Goal: Task Accomplishment & Management: Complete application form

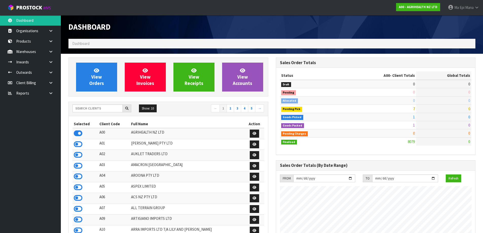
scroll to position [384, 207]
click at [108, 111] on input "text" at bounding box center [98, 108] width 50 height 8
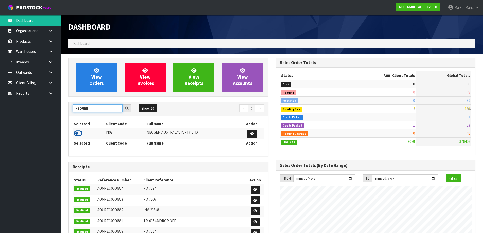
type input "NEOGEN"
click at [78, 132] on icon at bounding box center [78, 134] width 9 height 8
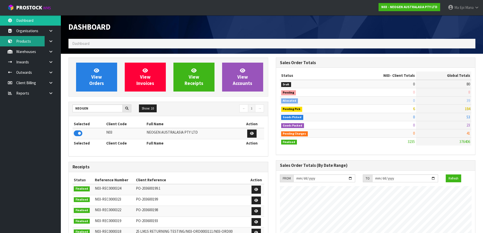
click at [25, 42] on link "Products" at bounding box center [30, 41] width 61 height 10
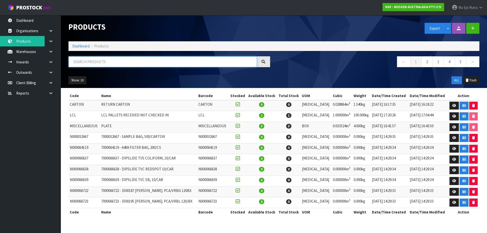
click at [82, 64] on input "text" at bounding box center [162, 61] width 188 height 11
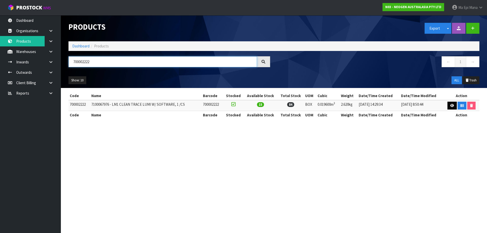
type input "700002222"
click at [449, 106] on link at bounding box center [451, 106] width 9 height 8
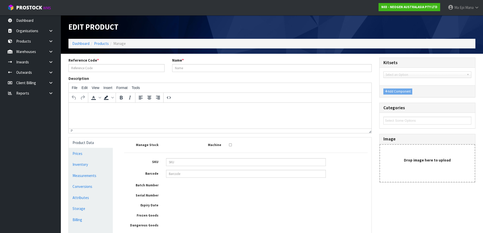
type input "700002222"
type input "7100067976 - LM1 CLEAN TRACE LUMI W/ SOFTWARE, 1 /CS"
click at [87, 112] on html at bounding box center [220, 109] width 303 height 14
paste body
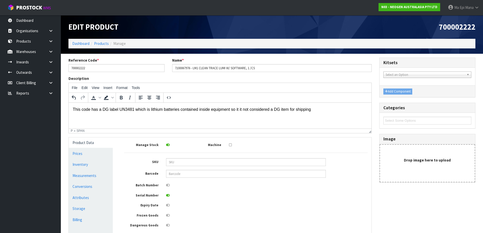
click at [327, 110] on p "This code has a DG label UN3481 which is lithium batteries contained inside equ…" at bounding box center [220, 110] width 295 height 6
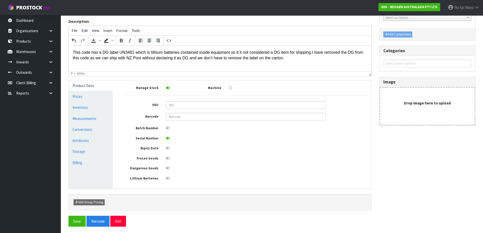
scroll to position [58, 0]
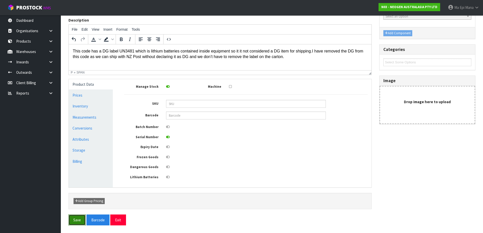
click at [76, 222] on button "Save" at bounding box center [76, 220] width 17 height 11
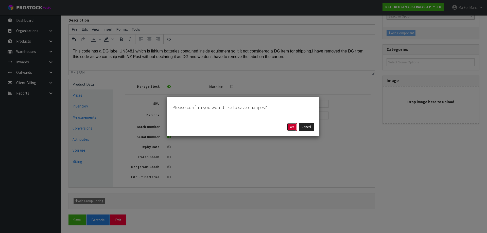
click at [291, 128] on button "Yes" at bounding box center [292, 127] width 10 height 8
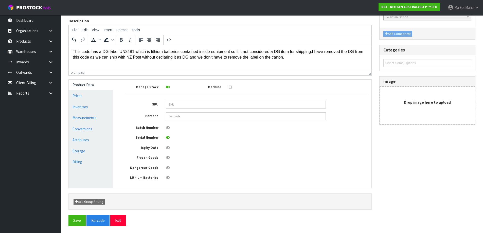
scroll to position [77, 0]
click at [72, 225] on button "Save" at bounding box center [76, 219] width 17 height 11
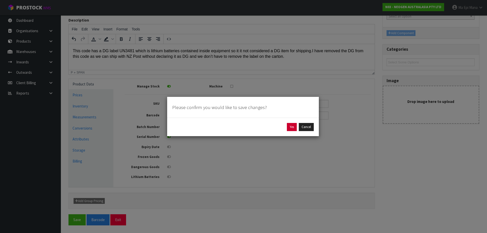
drag, startPoint x: 286, startPoint y: 125, endPoint x: 289, endPoint y: 125, distance: 2.6
click at [286, 125] on div "Yes Cancel" at bounding box center [243, 127] width 142 height 8
click at [289, 125] on button "Yes" at bounding box center [292, 127] width 10 height 8
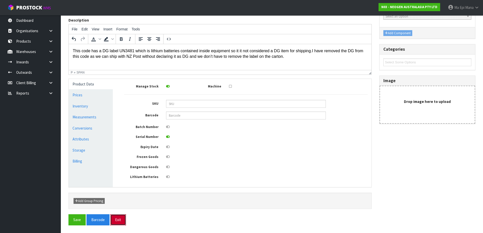
click at [124, 217] on button "Exit" at bounding box center [118, 219] width 16 height 11
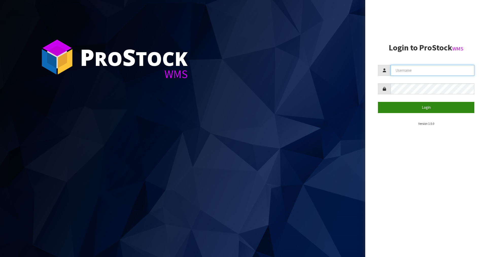
type input "Mana"
click at [412, 108] on button "Login" at bounding box center [426, 107] width 96 height 11
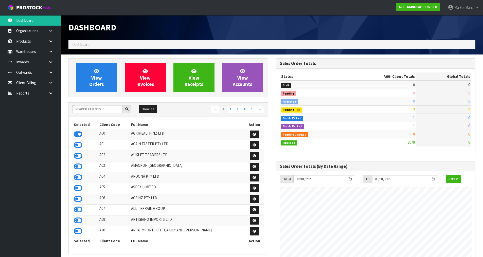
scroll to position [384, 207]
click at [84, 114] on div "Show: 10 5 10 25 50 ← 1 2 3 4 5 →" at bounding box center [168, 109] width 199 height 9
click at [90, 111] on input "text" at bounding box center [98, 109] width 50 height 8
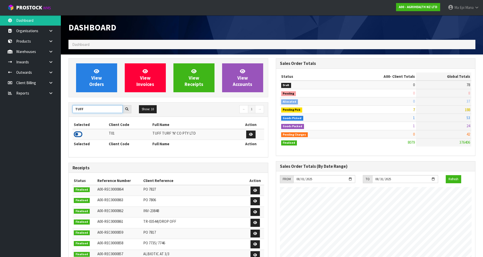
type input "TUFF"
click at [76, 136] on icon at bounding box center [78, 135] width 9 height 8
click at [54, 52] on link at bounding box center [53, 51] width 16 height 10
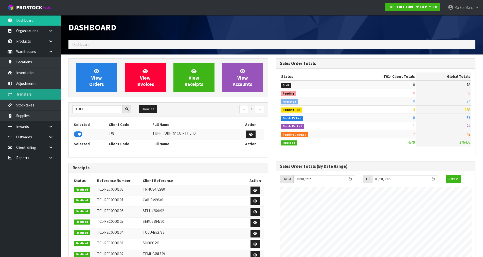
click at [45, 95] on link "Transfers" at bounding box center [30, 94] width 61 height 10
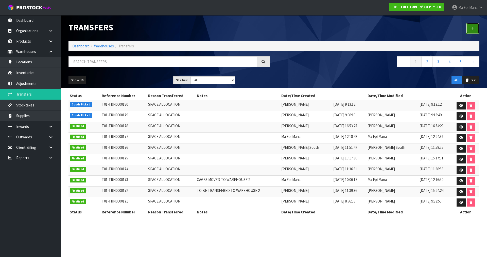
click at [475, 30] on link at bounding box center [472, 28] width 13 height 11
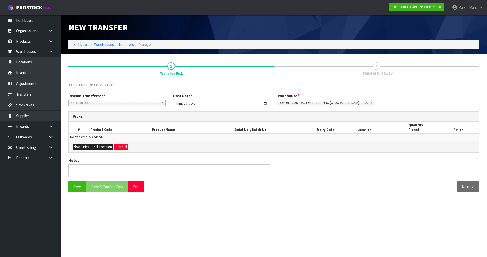
click at [100, 104] on span "Select an Option" at bounding box center [115, 103] width 88 height 6
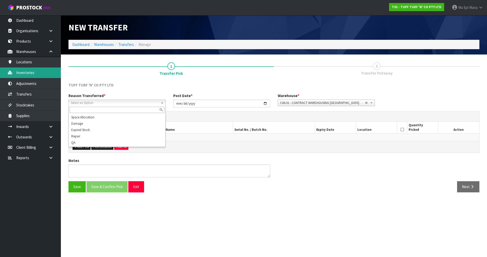
click at [40, 74] on link "Inventories" at bounding box center [30, 72] width 61 height 10
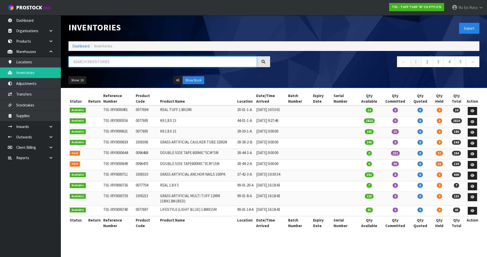
click at [112, 60] on input "text" at bounding box center [162, 61] width 188 height 11
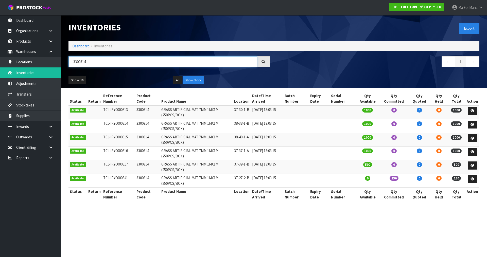
type input "3300314"
click at [244, 178] on td "37-27-2-B" at bounding box center [242, 181] width 18 height 14
copy tr "37-27-2-B"
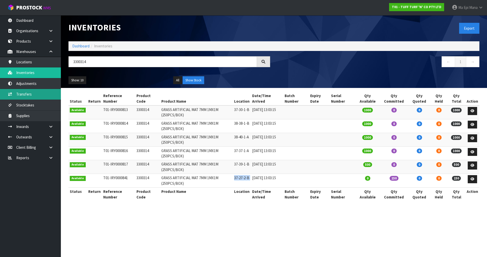
click at [31, 96] on link "Transfers" at bounding box center [30, 94] width 61 height 10
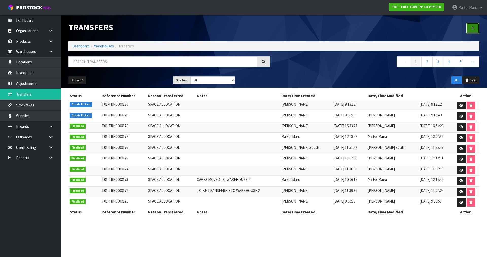
click at [479, 30] on link at bounding box center [472, 28] width 13 height 11
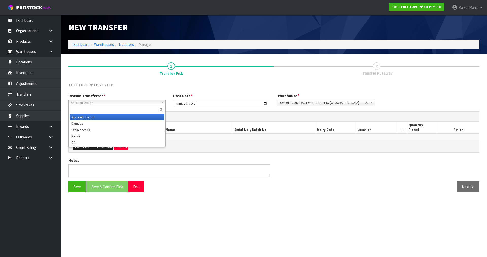
click at [102, 102] on span "Select an Option" at bounding box center [115, 103] width 88 height 6
click at [105, 116] on li "Space Allocation" at bounding box center [117, 117] width 95 height 6
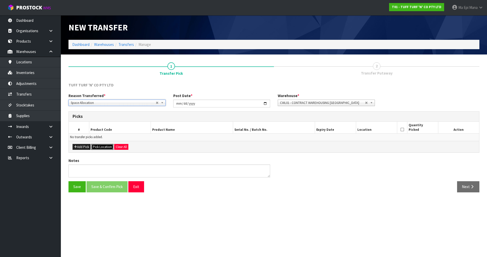
click at [98, 145] on button "Pick Location" at bounding box center [102, 147] width 22 height 6
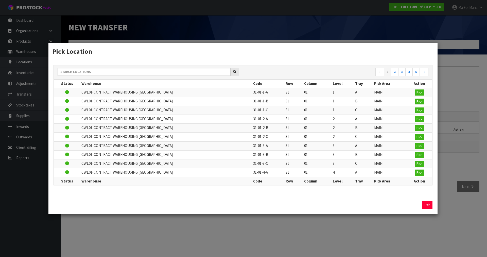
click at [125, 67] on div "← 1 2 3 4 5 →" at bounding box center [243, 72] width 378 height 14
click at [125, 73] on input "text" at bounding box center [144, 72] width 173 height 8
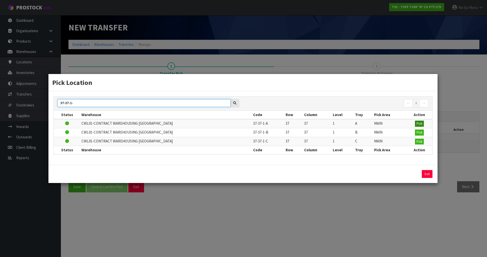
type input "37-37-1-"
click at [420, 123] on span "Pick" at bounding box center [419, 123] width 6 height 4
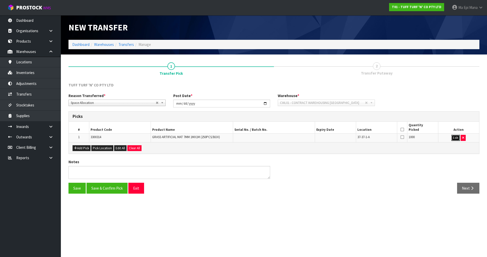
click at [455, 138] on button "Edit" at bounding box center [455, 138] width 8 height 6
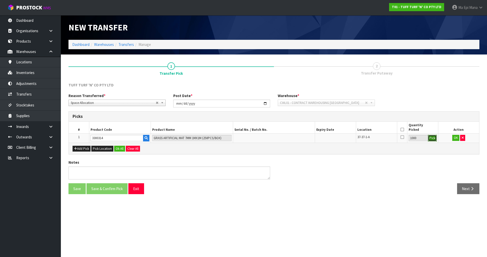
click at [435, 140] on button "Pick" at bounding box center [432, 138] width 9 height 7
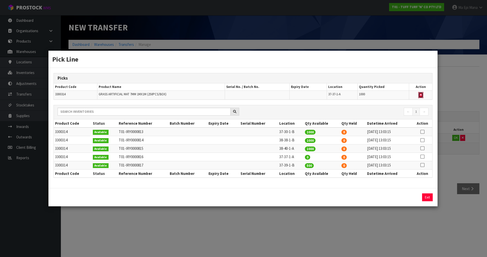
click at [422, 93] on button "button" at bounding box center [420, 95] width 5 height 6
type input "0"
click at [422, 157] on icon at bounding box center [422, 157] width 4 height 0
click at [363, 199] on input "1000" at bounding box center [371, 198] width 57 height 8
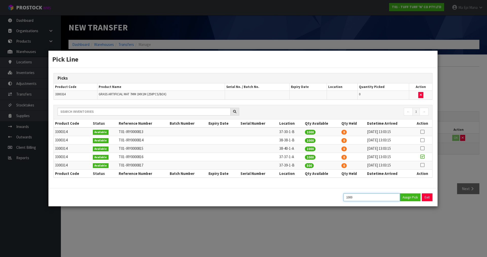
click at [363, 199] on input "1000" at bounding box center [371, 198] width 57 height 8
type input "250"
click at [406, 199] on button "Assign Pick" at bounding box center [410, 198] width 21 height 8
type input "250"
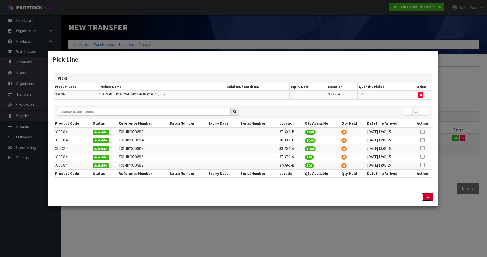
click at [428, 200] on button "Exit" at bounding box center [427, 198] width 11 height 8
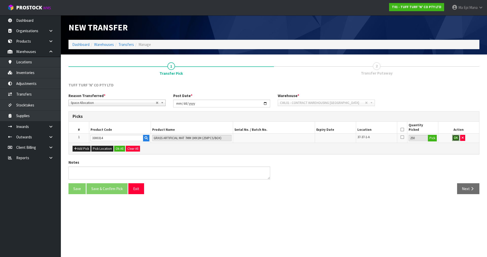
click at [453, 139] on button "OK" at bounding box center [455, 138] width 7 height 6
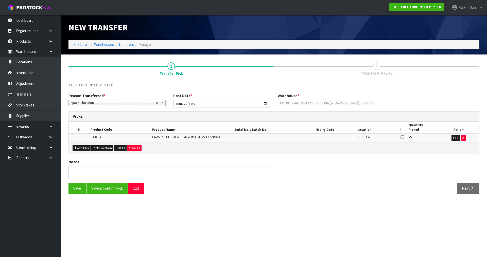
click at [403, 130] on icon at bounding box center [402, 130] width 4 height 0
click at [118, 190] on button "Save & Confirm Pick" at bounding box center [106, 188] width 41 height 11
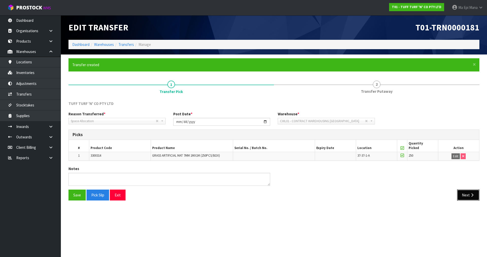
click at [470, 195] on icon "button" at bounding box center [472, 195] width 5 height 4
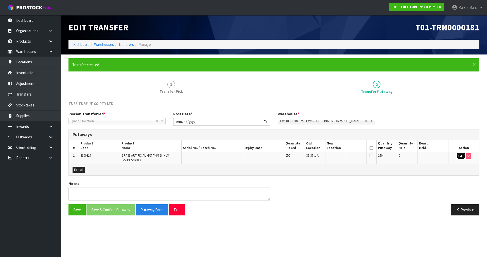
click at [460, 157] on button "Edit" at bounding box center [461, 156] width 8 height 6
click at [345, 156] on input "text" at bounding box center [343, 156] width 32 height 6
paste input "37-27-2-B"
type input "37-27-2-B"
click at [460, 155] on button "OK" at bounding box center [460, 156] width 7 height 6
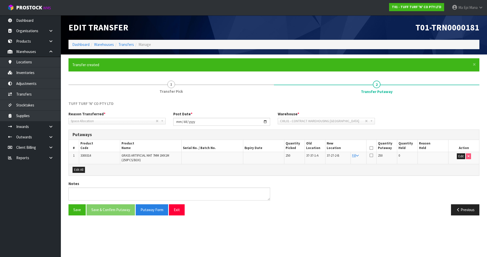
click at [372, 148] on icon at bounding box center [372, 148] width 4 height 0
click at [108, 210] on button "Save & Confirm Putaway" at bounding box center [110, 209] width 48 height 11
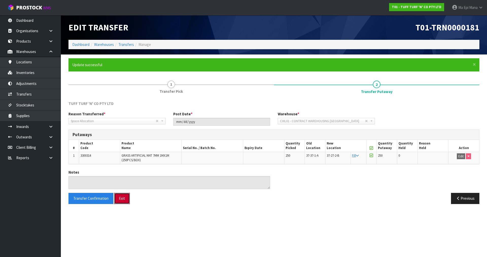
click at [124, 196] on button "Exit" at bounding box center [122, 198] width 16 height 11
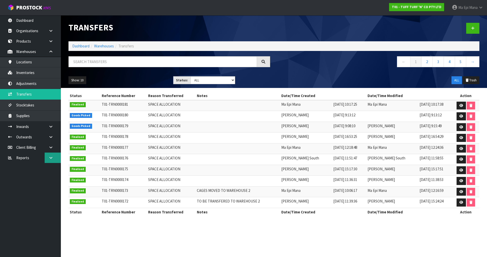
click at [55, 158] on link at bounding box center [53, 158] width 16 height 10
click at [49, 180] on link "CWL" at bounding box center [30, 179] width 61 height 10
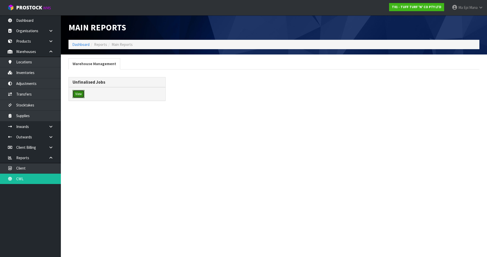
click at [81, 94] on button "View" at bounding box center [79, 94] width 12 height 8
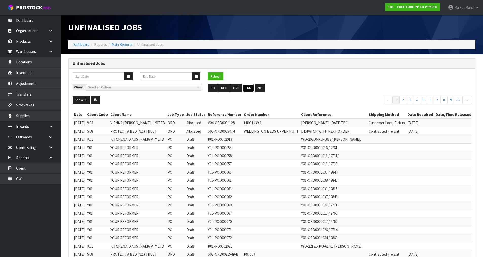
click at [246, 87] on button "TRN" at bounding box center [248, 88] width 11 height 8
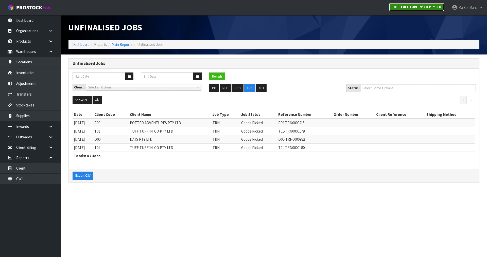
click at [437, 6] on strong "T01 - TUFF TURF 'N' CO PTY LTD" at bounding box center [416, 7] width 49 height 4
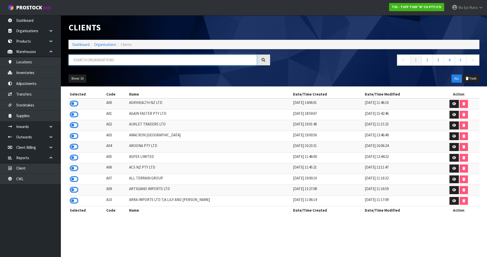
click at [173, 62] on input "text" at bounding box center [162, 60] width 188 height 11
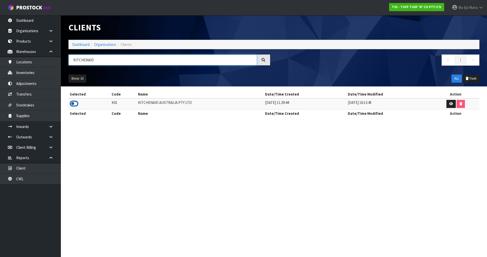
type input "KITCHENAID"
click at [74, 104] on icon at bounding box center [74, 104] width 9 height 8
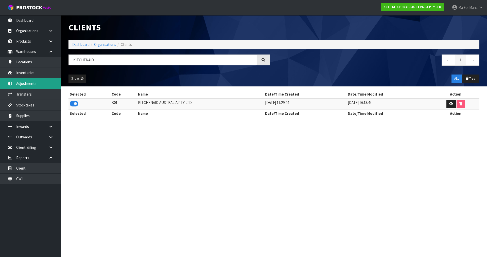
click at [43, 83] on link "Adjustments" at bounding box center [30, 83] width 61 height 10
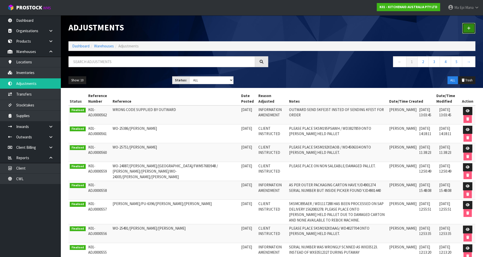
click at [465, 31] on link at bounding box center [468, 28] width 13 height 11
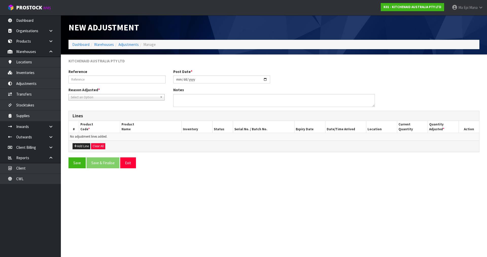
click at [132, 97] on span "Select an Option" at bounding box center [114, 97] width 87 height 6
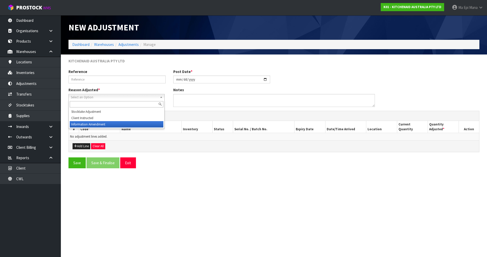
click at [114, 125] on li "Information Amendment" at bounding box center [117, 124] width 94 height 6
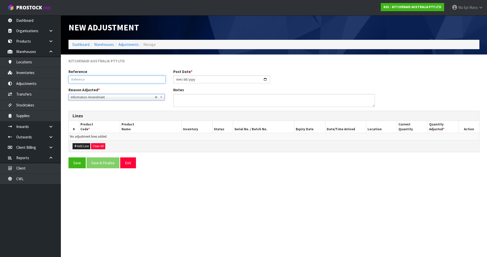
click at [125, 81] on input "text" at bounding box center [116, 80] width 97 height 8
type input "INCORRECT SERIAL"
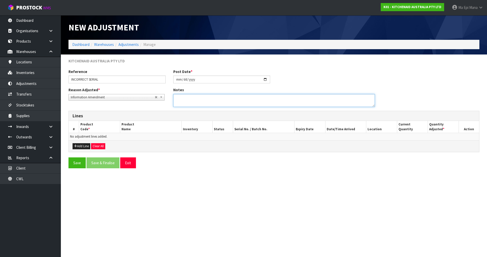
click at [191, 98] on textarea at bounding box center [274, 100] width 202 height 13
type textarea "INCORRECT SERIAL NUMBER, ADJUSTMENT NEEDED TO CORRECT SOH"
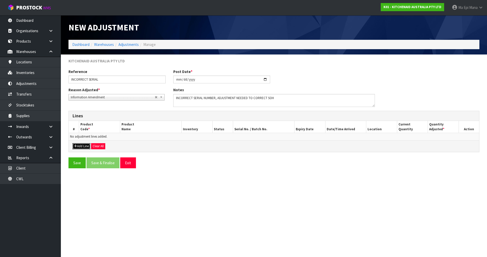
click at [78, 148] on button "Add Line" at bounding box center [82, 146] width 18 height 6
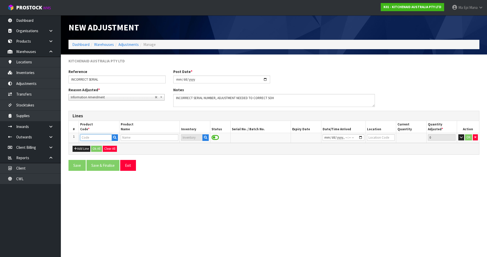
click at [99, 139] on input "text" at bounding box center [95, 137] width 31 height 6
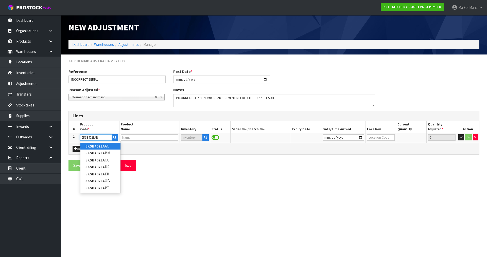
type input "5KSB4028ABM"
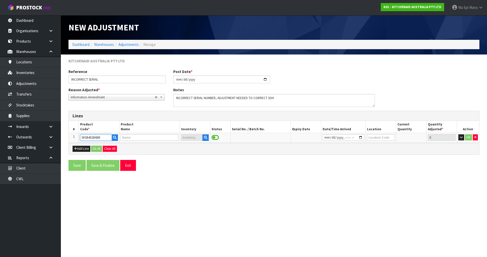
type input "K400 BLENDER [PERSON_NAME]"
type input "5KSB4028ABM"
click at [207, 135] on button "button" at bounding box center [205, 137] width 6 height 7
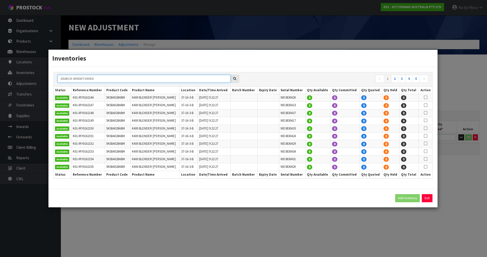
click at [189, 77] on input "text" at bounding box center [144, 79] width 173 height 8
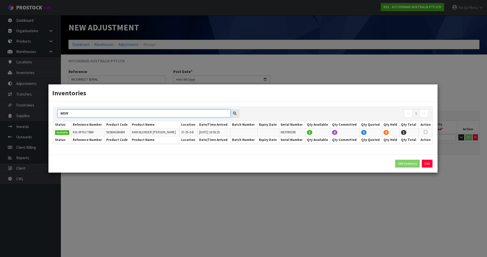
type input "WE0Y"
click at [427, 132] on icon at bounding box center [426, 132] width 4 height 0
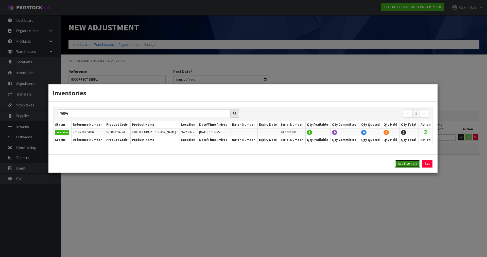
click at [407, 165] on button "Add Inventory" at bounding box center [407, 164] width 25 height 8
type input "K01-IRY0177880"
type input "[DATE]T16:56:25"
type input "37-25-3-B"
type input "WE0Y80338"
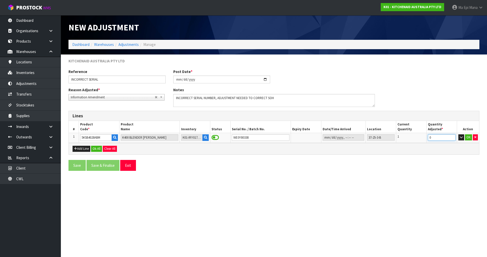
click at [438, 139] on input "0" at bounding box center [442, 137] width 28 height 6
type input "-1"
click at [85, 149] on button "Add Line" at bounding box center [82, 149] width 18 height 6
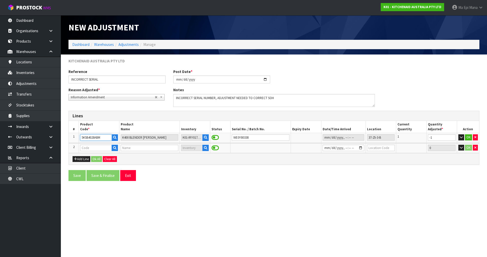
click at [91, 140] on input "5KSB4028ABM" at bounding box center [95, 137] width 31 height 6
click at [96, 148] on input "text" at bounding box center [95, 148] width 31 height 6
paste input "5KSB4028ABM"
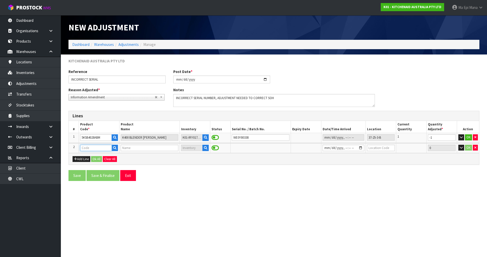
type input "5KSB4028ABM"
type input "K400 BLENDER [PERSON_NAME]"
type input "5KSB4028ABM"
click at [258, 147] on input "text" at bounding box center [261, 148] width 58 height 6
paste input "WE0580311"
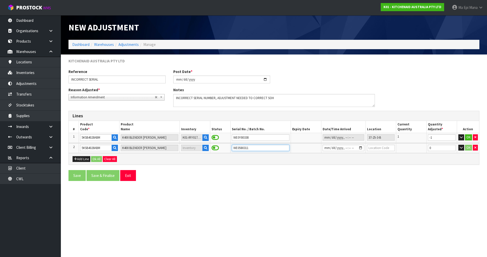
type input "WE0580311"
click at [332, 148] on input "datetime-local" at bounding box center [344, 148] width 42 height 6
type input "[DATE]T16:56"
type input "37-25-3-B"
click at [438, 146] on input "0" at bounding box center [442, 148] width 28 height 6
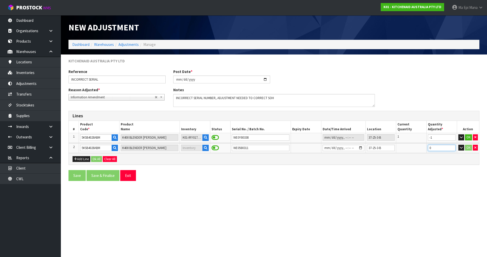
click at [438, 146] on input "0" at bounding box center [442, 148] width 28 height 6
type input "1"
click at [468, 137] on button "OK" at bounding box center [468, 137] width 7 height 6
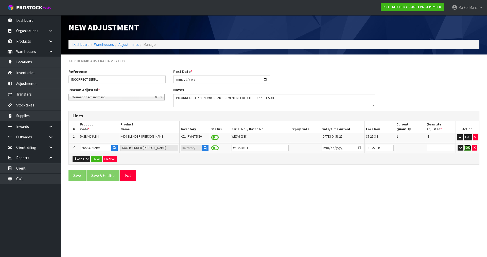
click at [467, 147] on button "OK" at bounding box center [467, 148] width 7 height 6
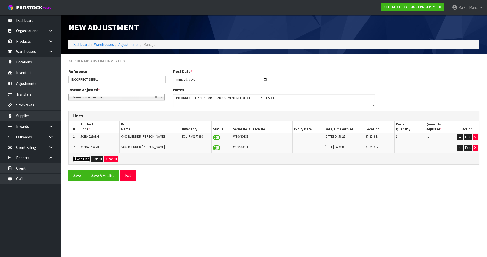
click at [74, 159] on icon "button" at bounding box center [75, 159] width 3 height 3
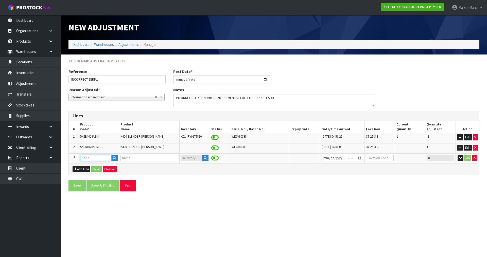
click at [91, 159] on input "text" at bounding box center [95, 158] width 31 height 6
type input "5KSB4028AD"
click at [102, 165] on strong "5KSB4028AD" at bounding box center [96, 166] width 22 height 5
type input "5KSB4028ADR"
type input "K400 BLENDER DRIED ROSE"
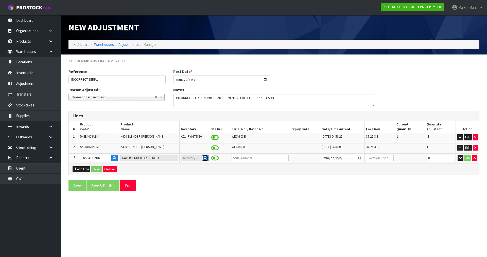
click at [204, 158] on icon "button" at bounding box center [205, 157] width 3 height 3
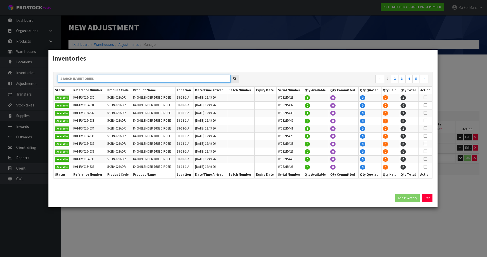
click at [168, 76] on input "text" at bounding box center [144, 79] width 173 height 8
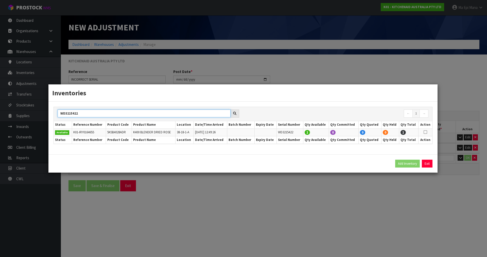
type input "WD3215422"
click at [424, 132] on icon at bounding box center [426, 132] width 4 height 0
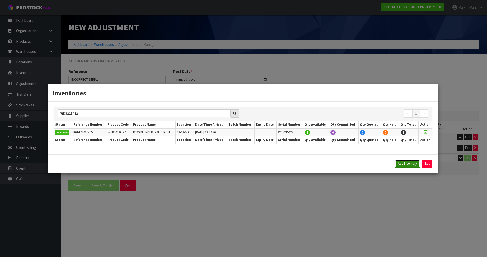
click at [401, 166] on button "Add Inventory" at bounding box center [407, 164] width 25 height 8
type input "K01-IRY0164655"
type input "[DATE]T12:49:26"
type input "38-18-1-A"
type input "WD3215422"
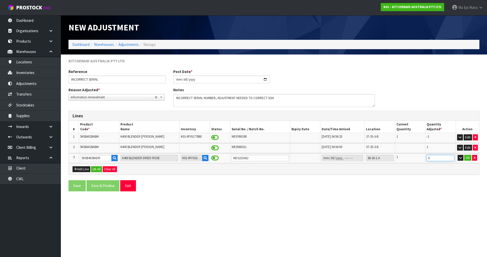
click at [435, 159] on input "0" at bounding box center [441, 158] width 28 height 6
type input "-1"
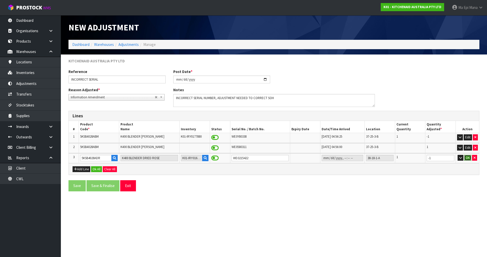
click at [470, 156] on button "OK" at bounding box center [467, 158] width 7 height 6
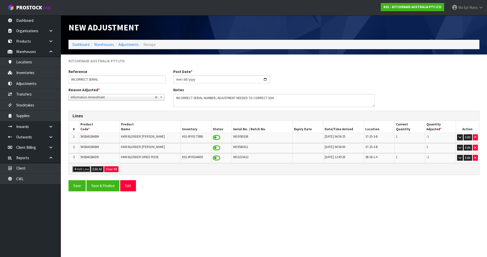
click at [80, 168] on button "Add Line" at bounding box center [82, 169] width 18 height 6
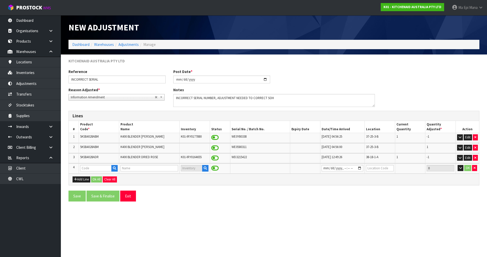
click at [93, 157] on span "5KSB4028ADR" at bounding box center [89, 157] width 19 height 4
copy tr "5KSB4028ADR"
click at [94, 169] on input "text" at bounding box center [95, 168] width 31 height 6
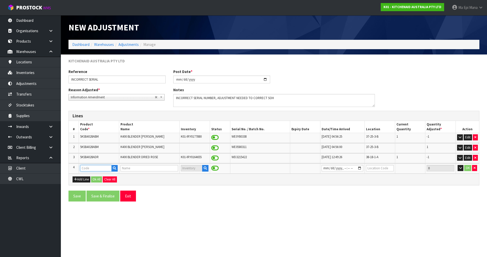
paste input "5KSB4028ADR"
type input "5KSB4028ADR"
type input "K400 BLENDER DRIED ROSE"
type input "5KSB4028ADR"
click at [256, 166] on input "text" at bounding box center [260, 168] width 57 height 6
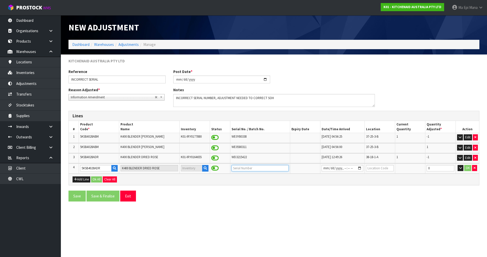
click at [256, 166] on input "text" at bounding box center [260, 168] width 57 height 6
type input "WD3215449"
type input "[DATE]T12:49"
type input "38-18-1-"
click at [380, 175] on strong "38-18-1-" at bounding box center [379, 177] width 15 height 5
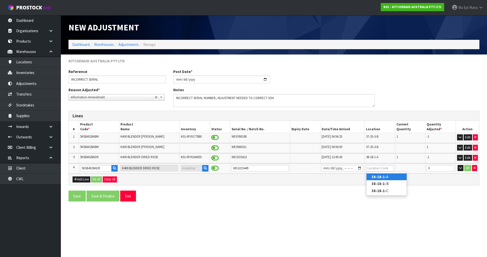
type input "38-18-1-A"
type input "1"
click at [452, 167] on input "1" at bounding box center [441, 168] width 28 height 6
click at [468, 170] on button "OK" at bounding box center [467, 168] width 7 height 6
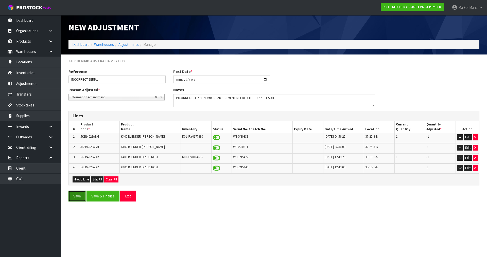
click at [81, 197] on button "Save" at bounding box center [76, 196] width 17 height 11
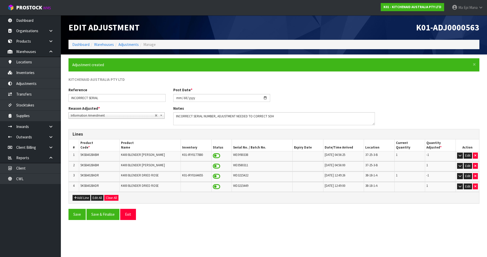
click at [332, 239] on section "Edit Adjustment K01-ADJ0000563 Dashboard Warehouses Adjustments Manage × Close …" at bounding box center [243, 128] width 487 height 257
click at [77, 216] on button "Save" at bounding box center [76, 214] width 17 height 11
click at [74, 217] on button "Save" at bounding box center [76, 214] width 17 height 11
click at [39, 76] on link "Inventories" at bounding box center [30, 72] width 61 height 10
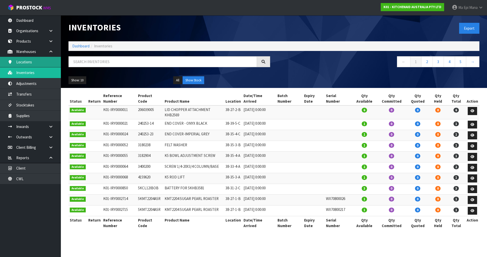
click at [39, 59] on link "Locations" at bounding box center [30, 62] width 61 height 10
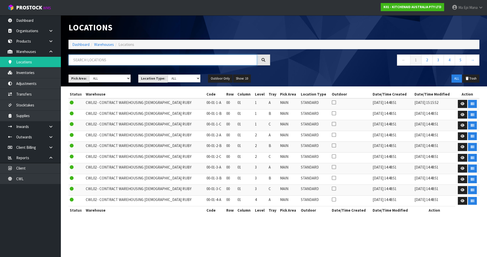
click at [90, 61] on input "text" at bounding box center [162, 60] width 188 height 11
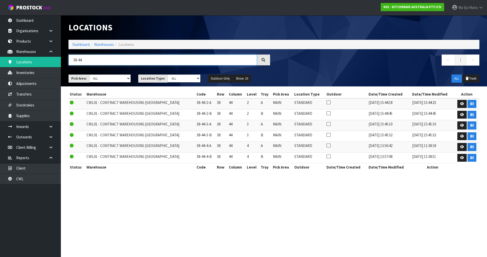
click at [99, 59] on input "38-44" at bounding box center [162, 60] width 188 height 11
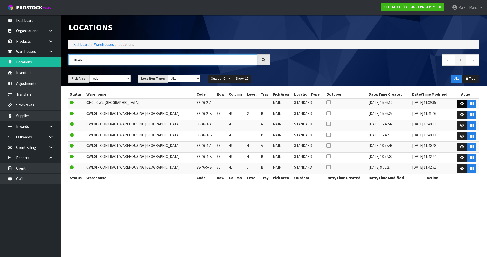
type input "38-46"
click at [462, 102] on link at bounding box center [461, 104] width 9 height 8
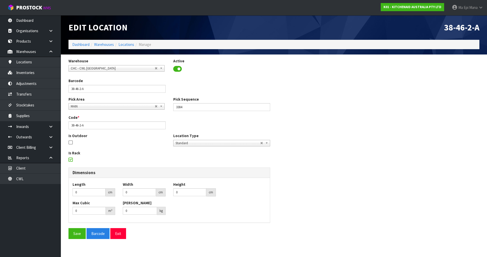
click at [108, 67] on span "CHC - CWL [GEOGRAPHIC_DATA]" at bounding box center [113, 68] width 84 height 6
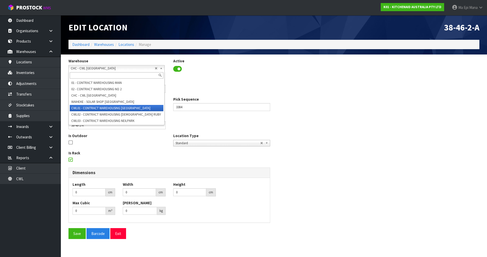
click at [114, 109] on li "CWL01 - CONTRACT WAREHOUSING [GEOGRAPHIC_DATA]" at bounding box center [117, 108] width 94 height 6
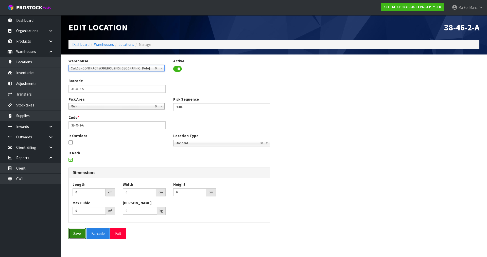
click at [72, 235] on button "Save" at bounding box center [76, 233] width 17 height 11
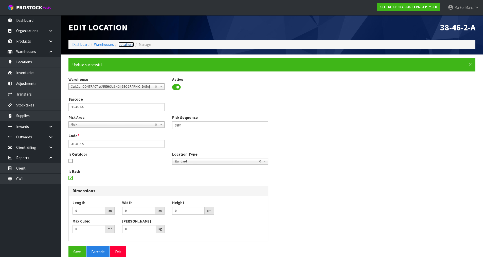
click at [129, 43] on link "Locations" at bounding box center [126, 44] width 16 height 5
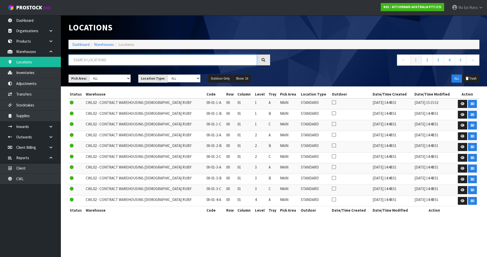
click at [151, 59] on input "text" at bounding box center [162, 60] width 188 height 11
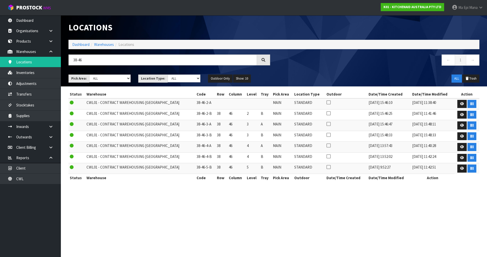
drag, startPoint x: 105, startPoint y: 52, endPoint x: 106, endPoint y: 58, distance: 5.9
click at [105, 52] on div "Locations Dashboard Warehouses Locations 38-46 ← 1 → Pick Area: Main Refurb Dam…" at bounding box center [274, 50] width 418 height 71
click at [106, 57] on input "38-46" at bounding box center [162, 60] width 188 height 11
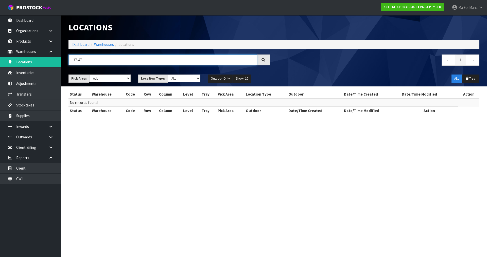
type input "37-47"
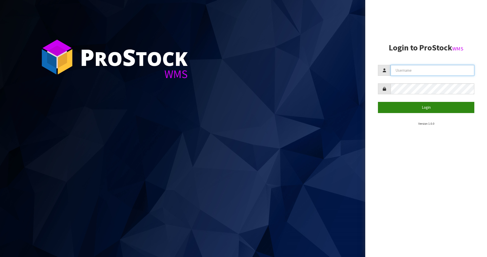
type input "Mana"
click at [396, 107] on button "Login" at bounding box center [426, 107] width 96 height 11
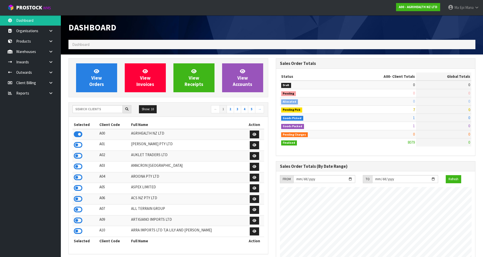
scroll to position [384, 207]
click at [103, 109] on input "text" at bounding box center [98, 109] width 50 height 8
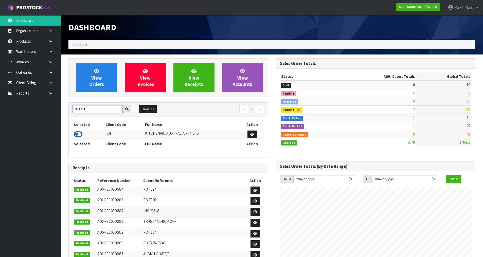
type input "KITCH"
click at [77, 134] on icon at bounding box center [78, 135] width 9 height 8
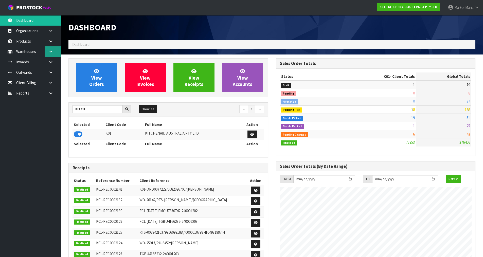
click at [53, 49] on link at bounding box center [53, 51] width 16 height 10
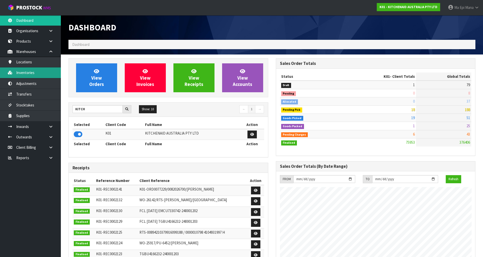
click at [47, 73] on link "Inventories" at bounding box center [30, 72] width 61 height 10
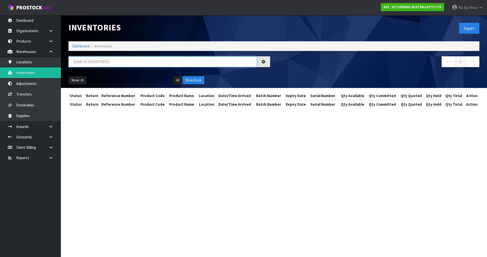
click at [117, 56] on input "text" at bounding box center [162, 61] width 188 height 11
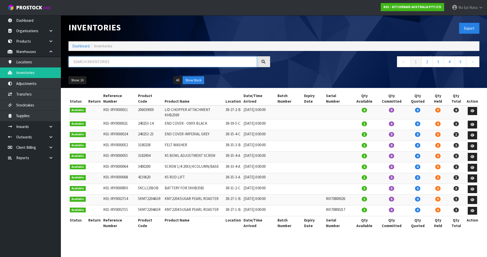
click at [132, 63] on input "text" at bounding box center [162, 61] width 188 height 11
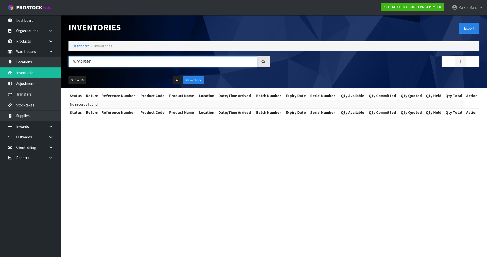
type input "WD3215449"
